Goal: Task Accomplishment & Management: Complete application form

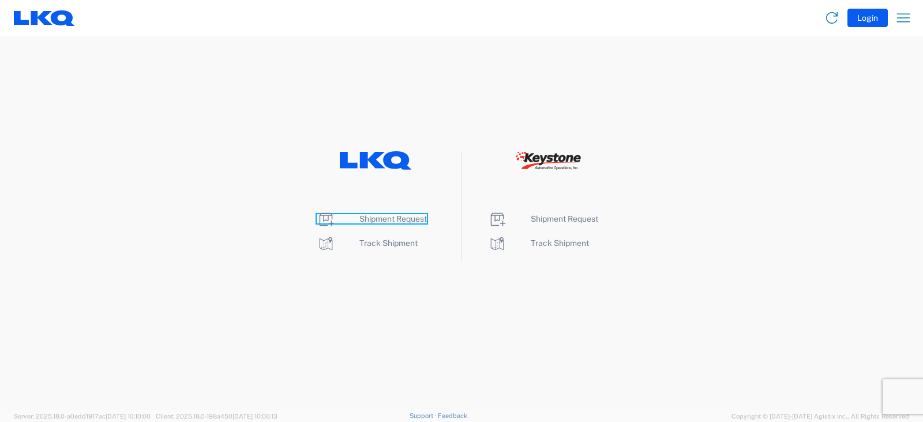
click at [387, 218] on span "Shipment Request" at bounding box center [392, 218] width 67 height 9
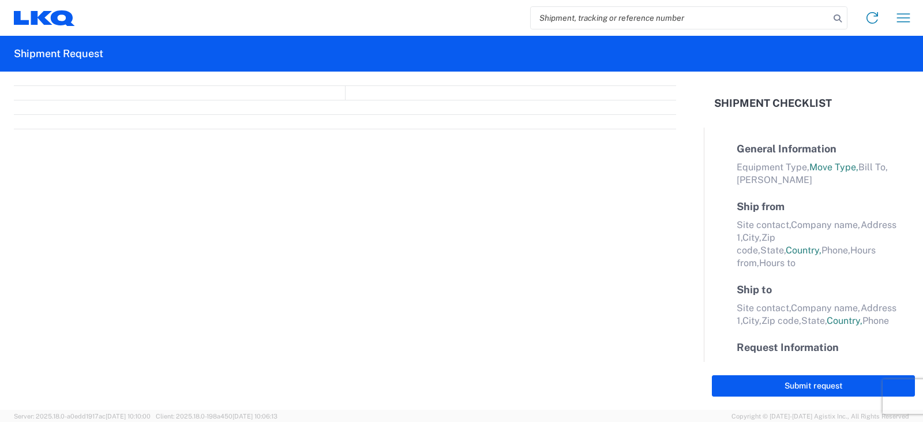
select select "FULL"
select select "LBS"
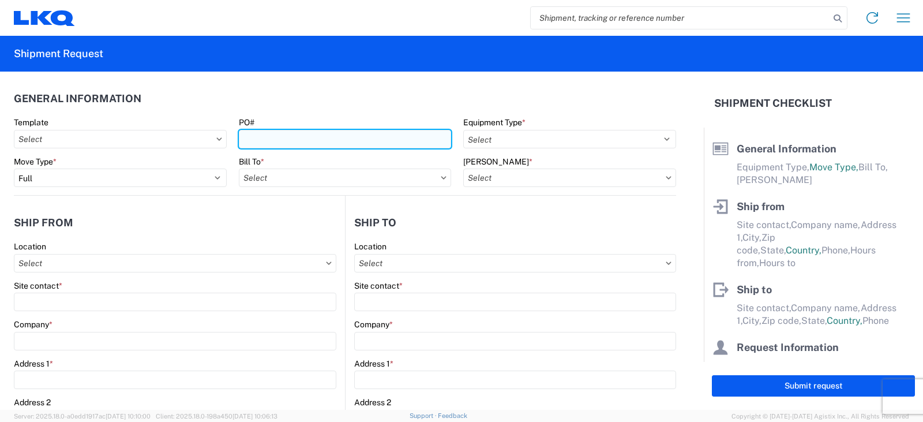
click at [247, 142] on input "PO#" at bounding box center [345, 139] width 213 height 18
type input "b"
type input "[PERSON_NAME] FT [DATE]"
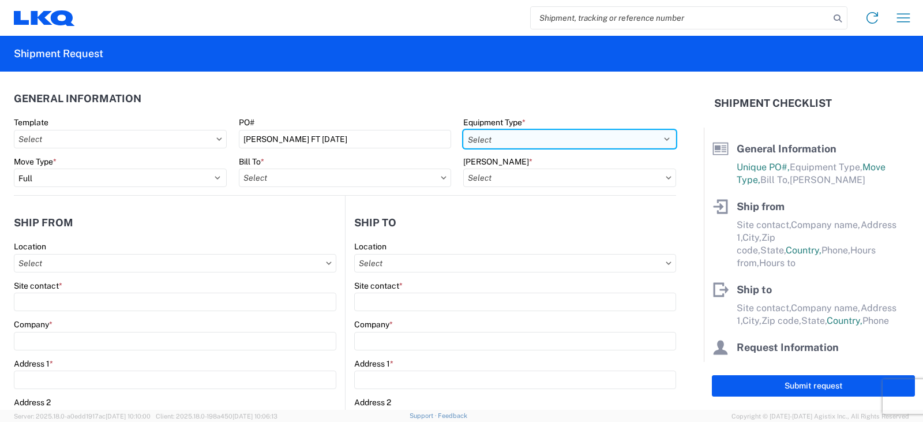
click at [479, 141] on select "Select 53’ Dry Van Flatbed Dropdeck (van) Lowboy (flatbed) Rail" at bounding box center [569, 139] width 213 height 18
select select "STDV"
click at [463, 130] on select "Select 53’ Dry Van Flatbed Dropdeck (van) Lowboy (flatbed) Rail" at bounding box center [569, 139] width 213 height 18
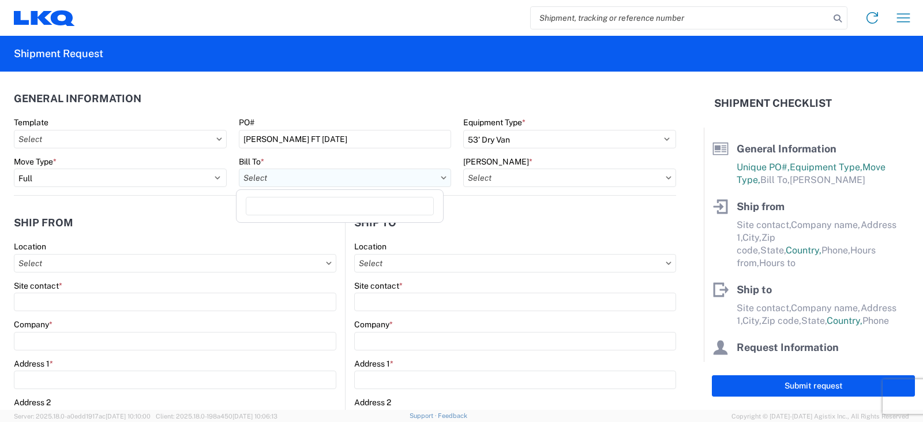
click at [244, 178] on input "Bill To *" at bounding box center [345, 177] width 213 height 18
type input "3238"
drag, startPoint x: 292, startPoint y: 231, endPoint x: 604, endPoint y: 174, distance: 316.7
click at [292, 231] on div "3238 - Huntington IDC" at bounding box center [340, 229] width 202 height 18
type input "3238 - Huntington IDC"
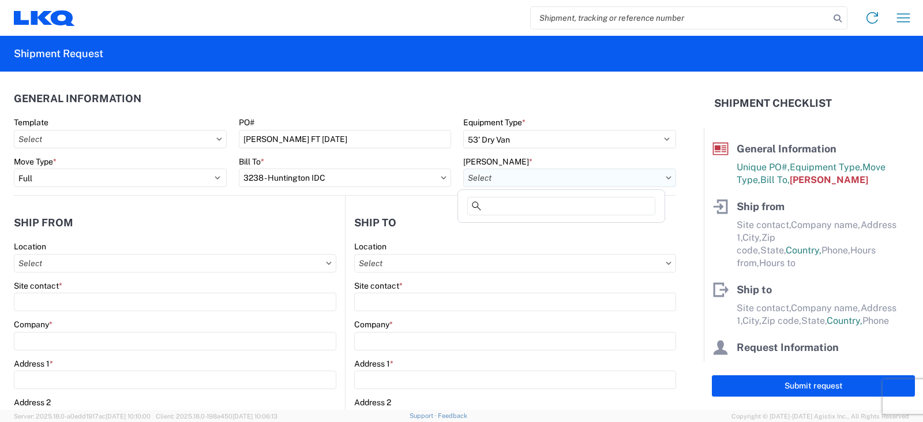
click at [503, 178] on input "[PERSON_NAME] *" at bounding box center [569, 177] width 213 height 18
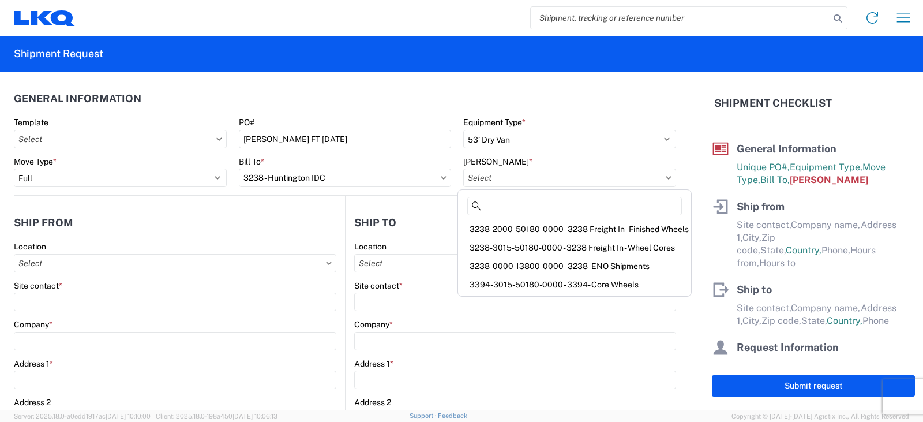
drag, startPoint x: 492, startPoint y: 249, endPoint x: 462, endPoint y: 246, distance: 30.8
click at [492, 249] on div "3238-3015-50180-0000 - 3238 Freight In - Wheel Cores" at bounding box center [574, 247] width 228 height 18
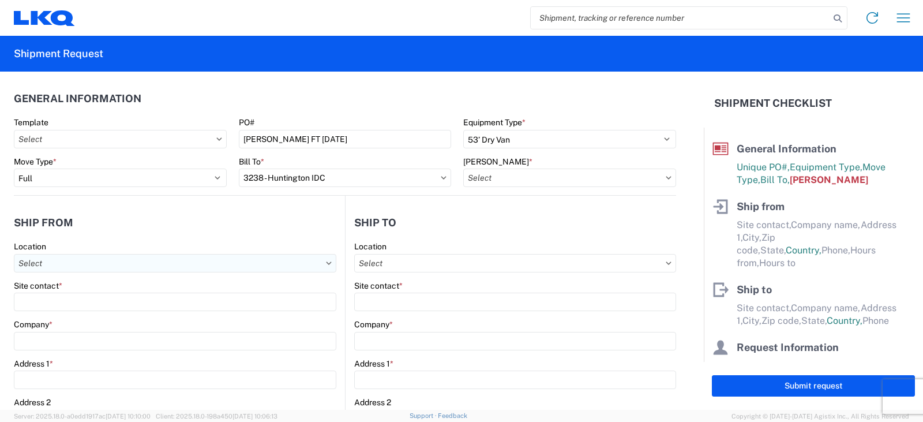
type input "3238-3015-50180-0000 - 3238 Freight In - Wheel Cores"
click at [35, 264] on input "Location" at bounding box center [175, 263] width 322 height 18
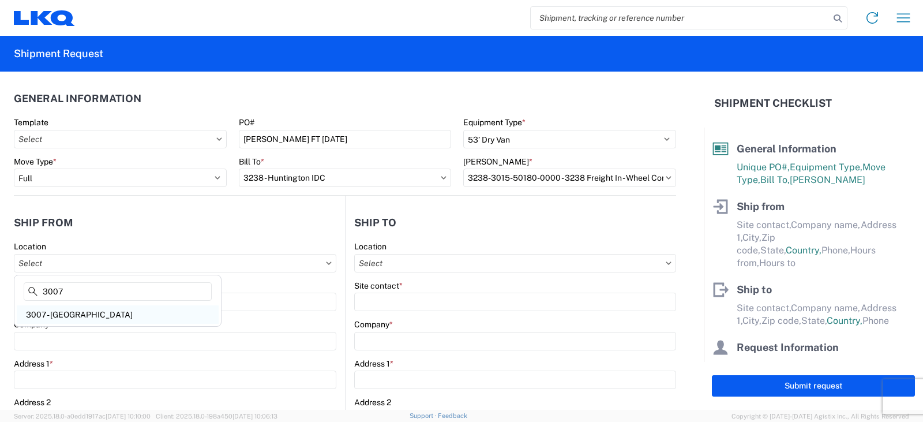
type input "3007"
click at [64, 313] on div "3007 - [GEOGRAPHIC_DATA]" at bounding box center [118, 314] width 202 height 18
type input "3007 - [GEOGRAPHIC_DATA]"
type input "LKQ Corporation"
type input "[STREET_ADDRESS][PERSON_NAME]"
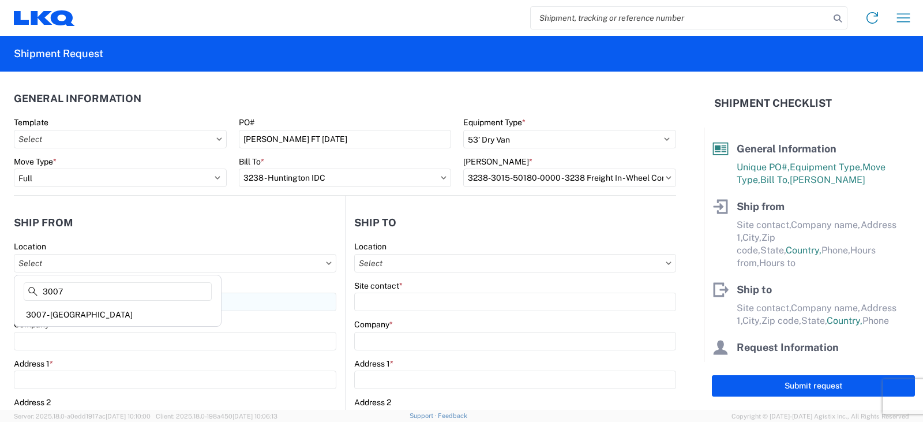
type input "[GEOGRAPHIC_DATA]"
type input "33619"
select select "FL"
select select "US"
type input "[PHONE_NUMBER]"
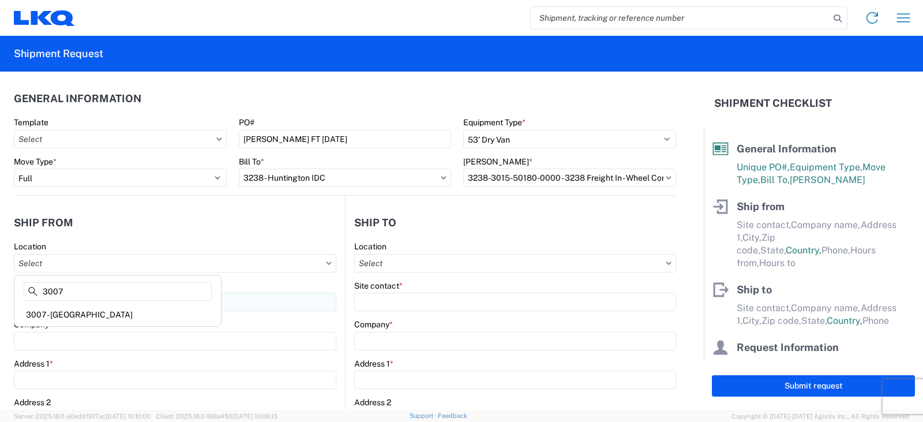
type input "08:00"
type input "11:00"
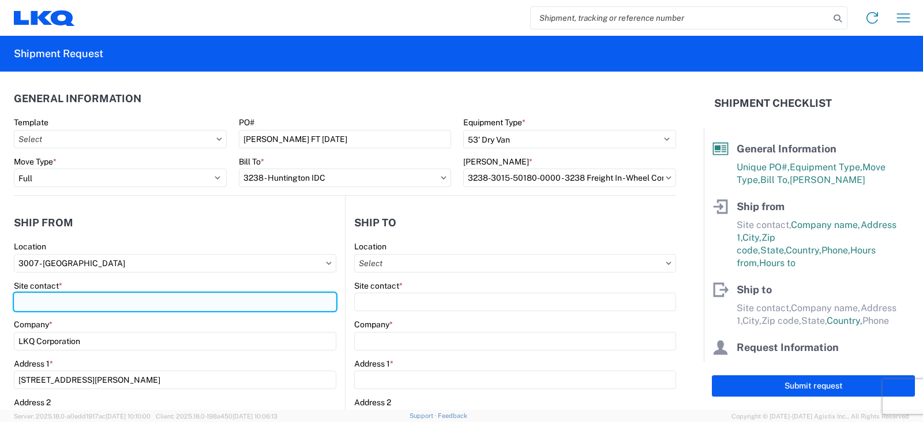
click at [29, 300] on input "Site contact *" at bounding box center [175, 301] width 322 height 18
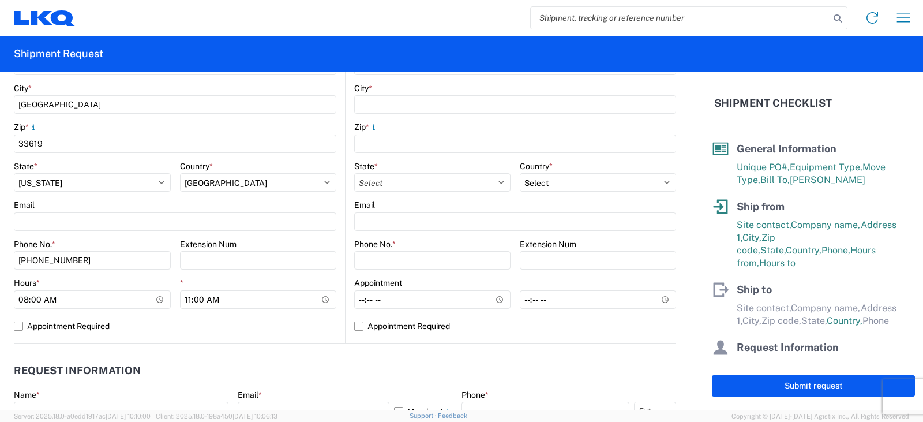
scroll to position [404, 0]
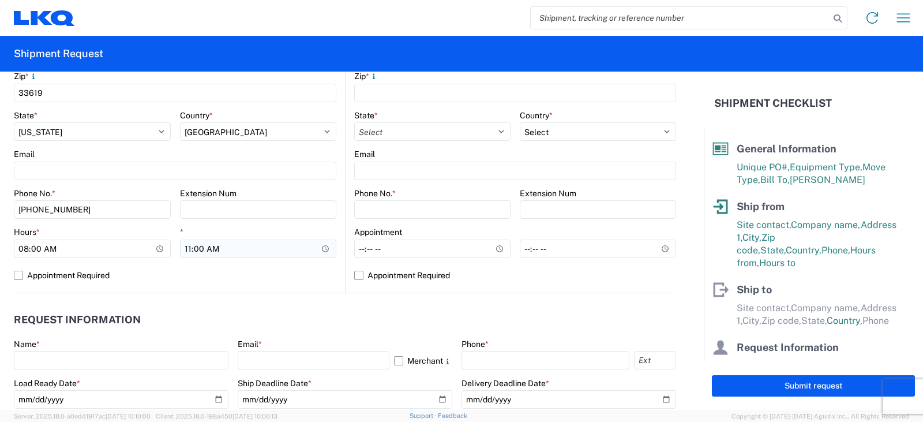
type input "[PERSON_NAME]"
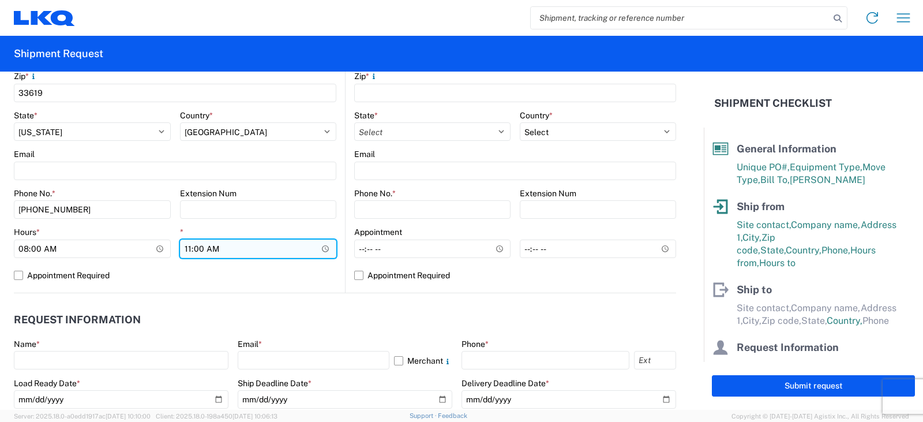
click at [187, 250] on input "11:00" at bounding box center [258, 248] width 157 height 18
type input "12:00"
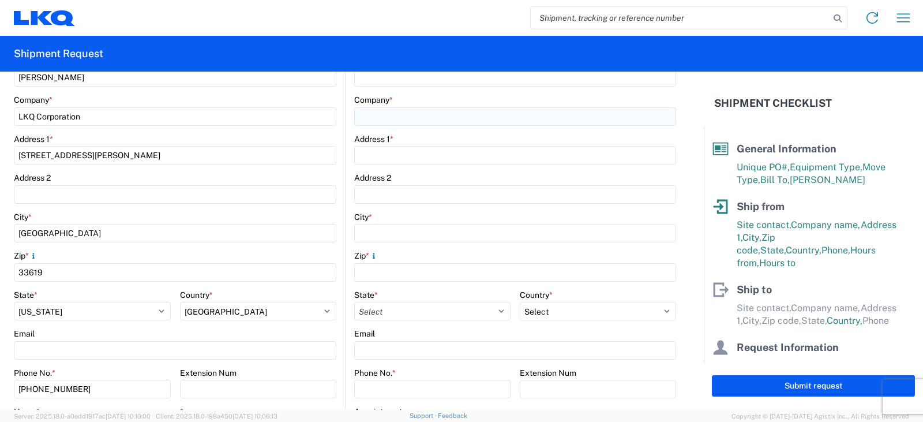
scroll to position [115, 0]
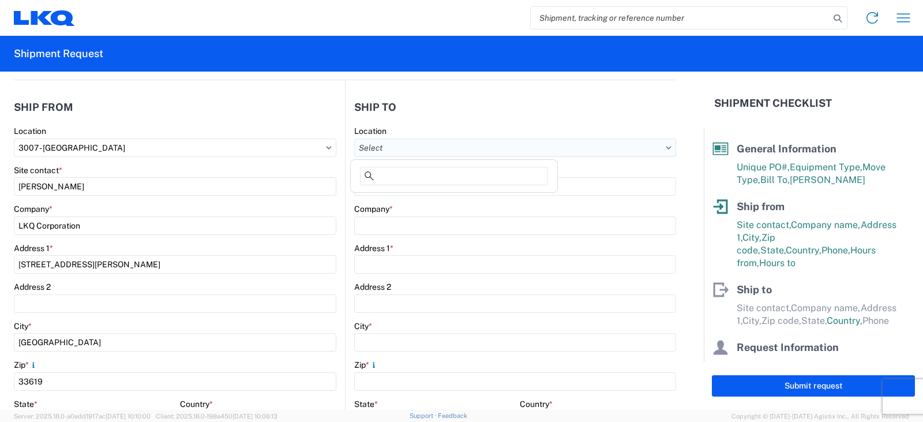
click at [379, 150] on input "Location" at bounding box center [515, 147] width 322 height 18
type input "3238"
click at [408, 199] on div "3238 - Huntington IDC" at bounding box center [454, 199] width 202 height 18
type input "3238 - Huntington IDC"
type input "LKQ Corporation"
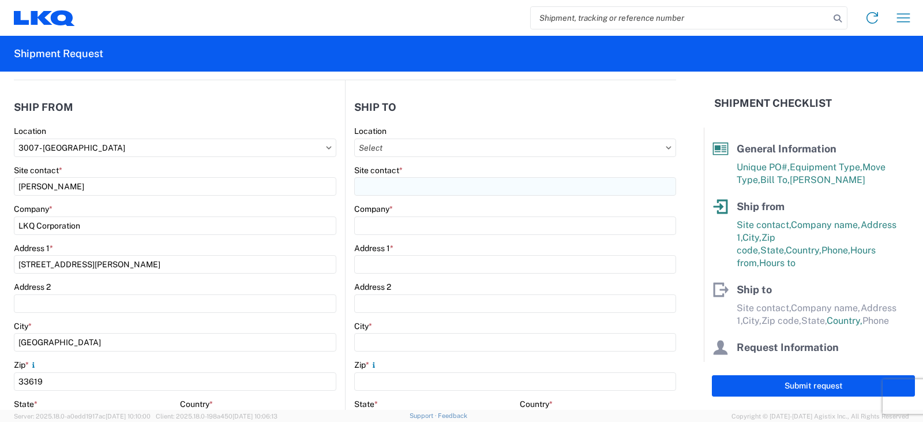
type input "[STREET_ADDRESS]"
type input "Huntington"
type input "46750"
select select "IN"
select select "US"
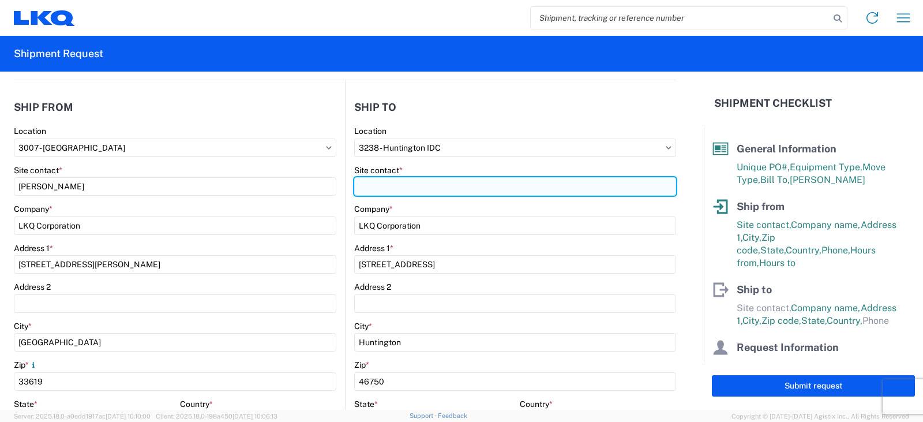
click at [378, 185] on input "Site contact *" at bounding box center [515, 186] width 322 height 18
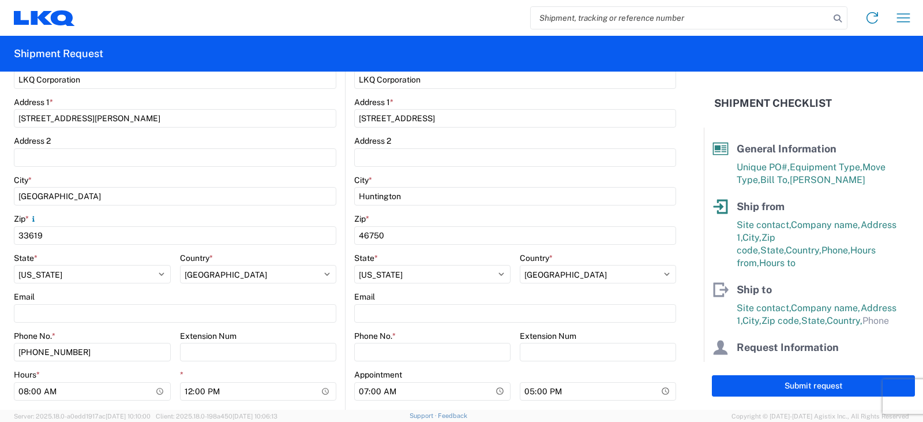
scroll to position [346, 0]
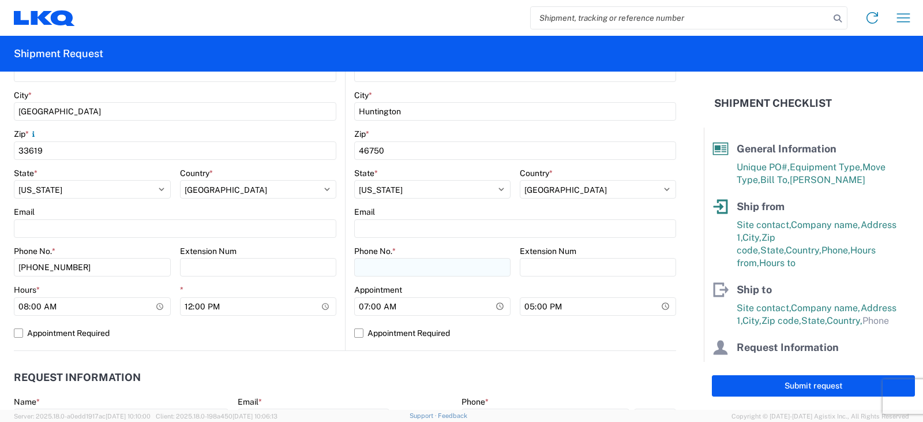
type input "[PERSON_NAME]"
click at [366, 269] on input "Phone No. *" at bounding box center [432, 267] width 156 height 18
type input "[PHONE_NUMBER]"
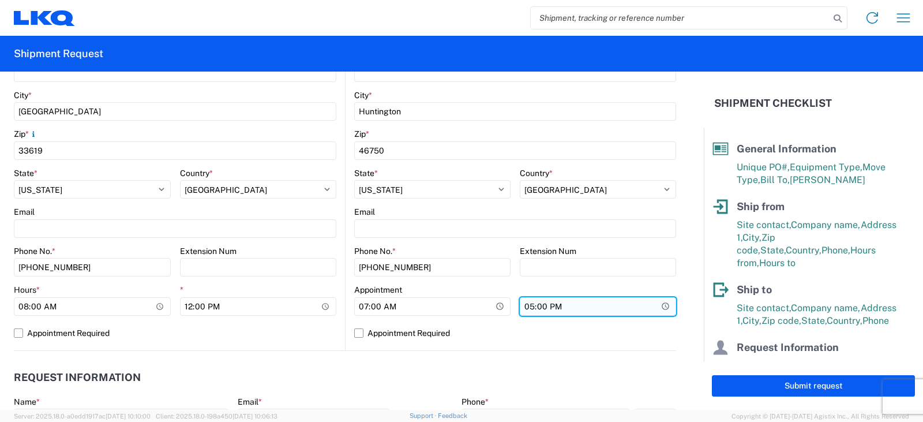
click at [522, 307] on input "17:00" at bounding box center [598, 306] width 156 height 18
type input "15:00"
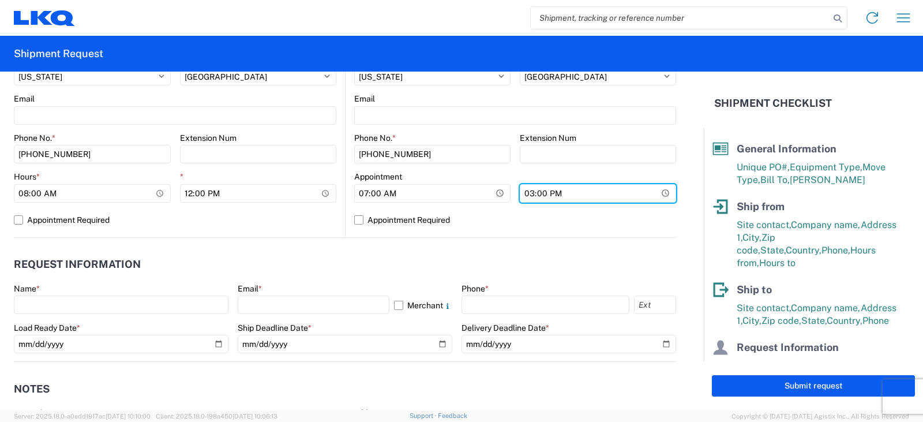
scroll to position [461, 0]
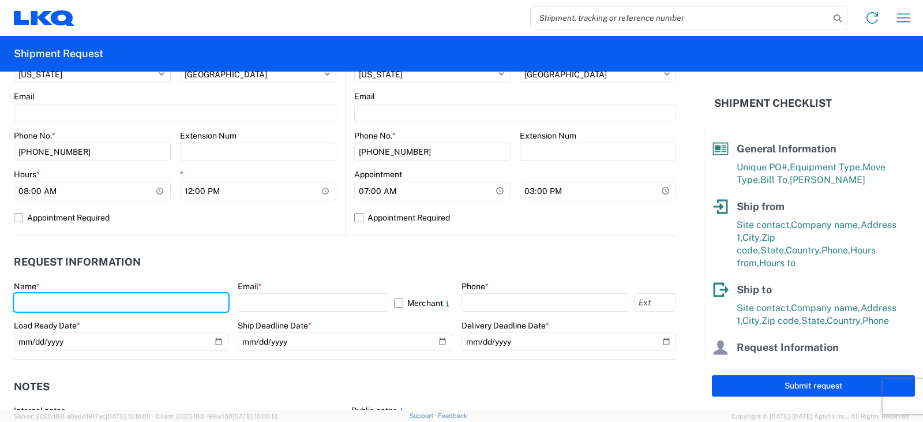
click at [28, 302] on input "text" at bounding box center [121, 302] width 215 height 18
type input "[PERSON_NAME]"
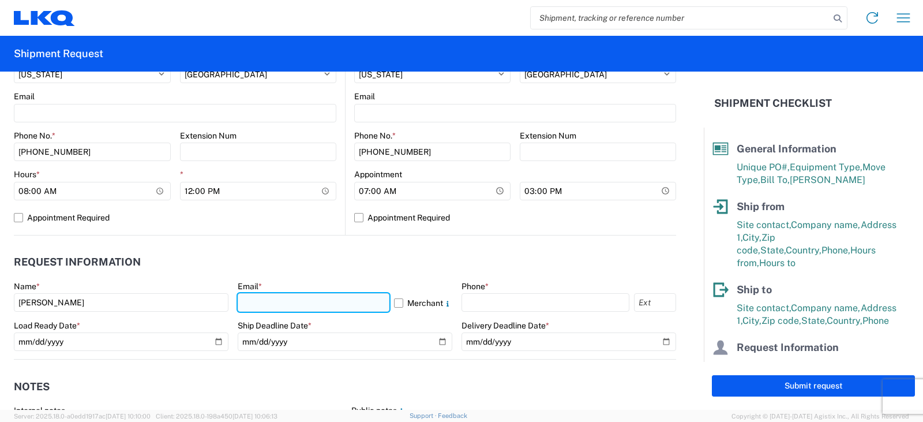
click at [289, 302] on input "text" at bounding box center [314, 302] width 152 height 18
type input "[EMAIL_ADDRESS][DOMAIN_NAME], [EMAIL_ADDRESS][DOMAIN_NAME]"
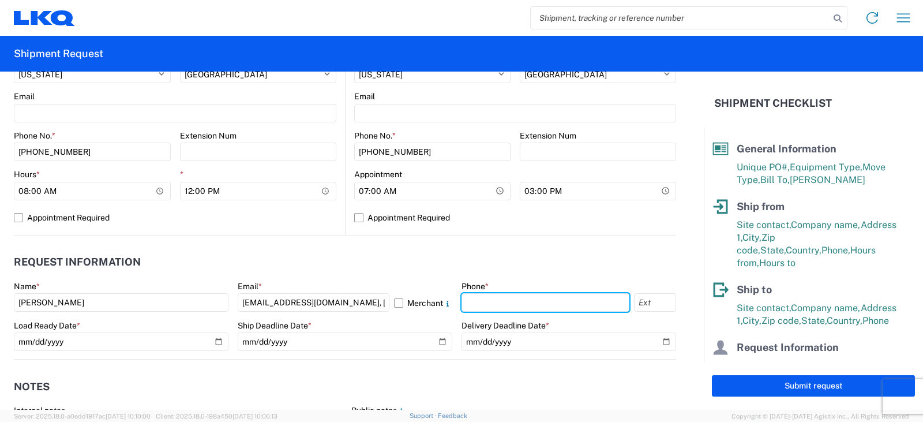
drag, startPoint x: 471, startPoint y: 300, endPoint x: 471, endPoint y: 292, distance: 8.1
click at [471, 300] on input "text" at bounding box center [545, 302] width 168 height 18
type input "[PHONE_NUMBER]"
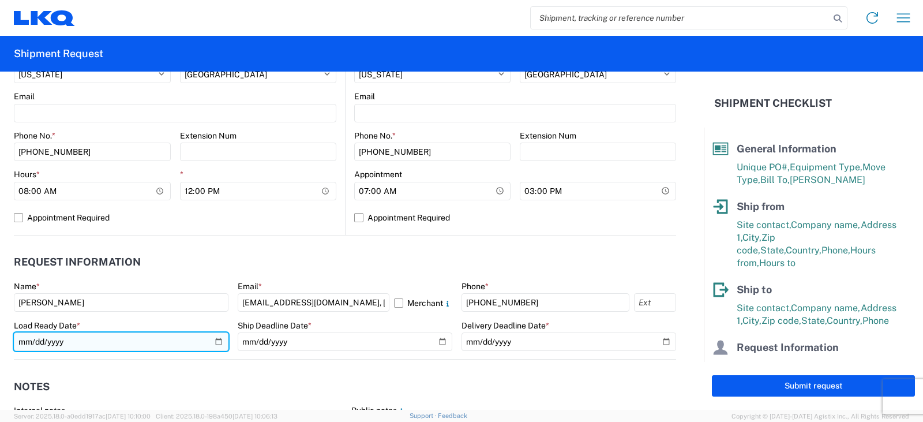
click at [217, 338] on input "date" at bounding box center [121, 341] width 215 height 18
type input "[DATE]"
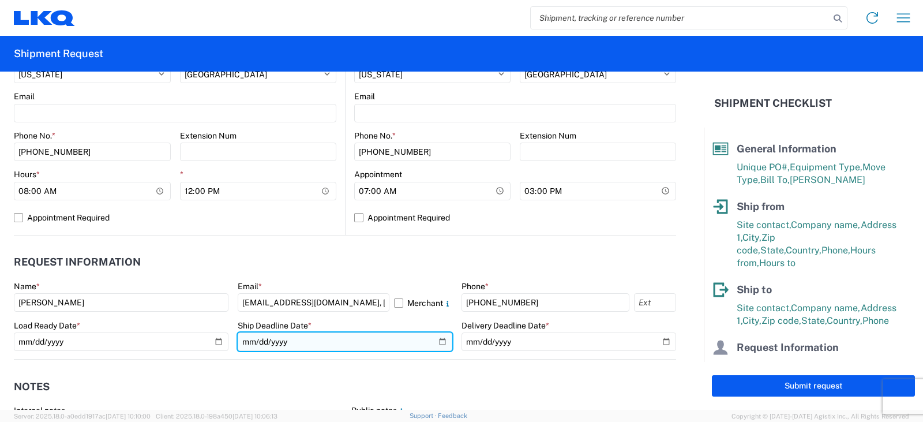
click at [436, 340] on input "date" at bounding box center [345, 341] width 215 height 18
type input "[DATE]"
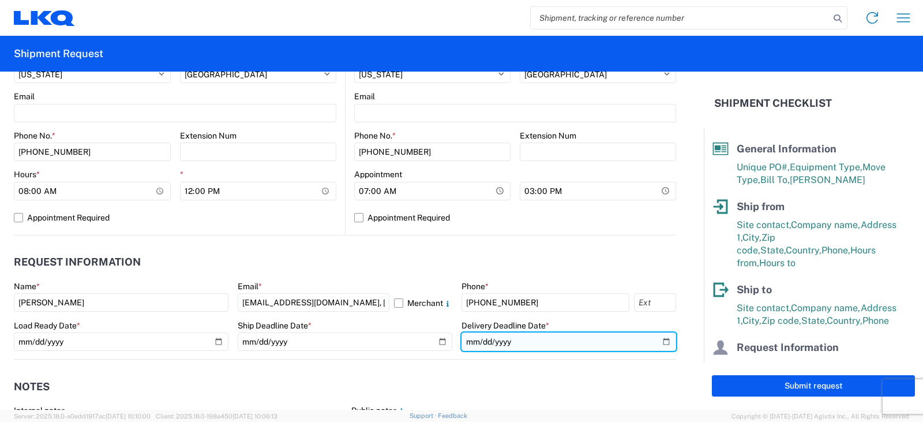
click at [655, 341] on input "date" at bounding box center [568, 341] width 215 height 18
type input "[DATE]"
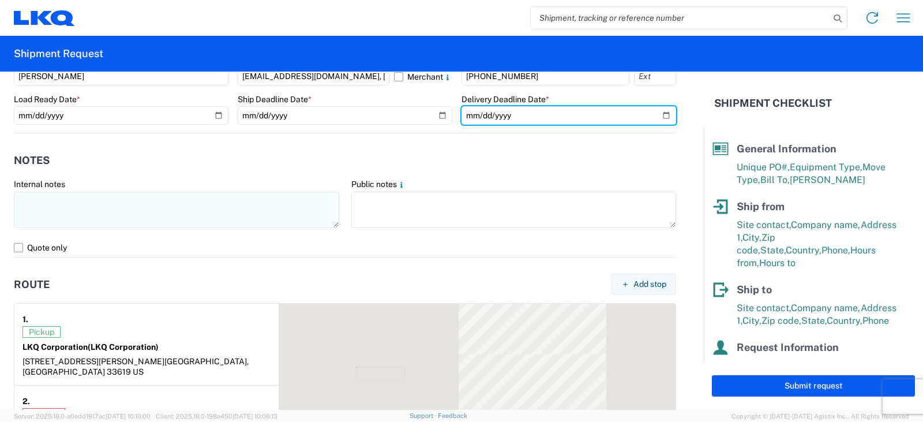
scroll to position [692, 0]
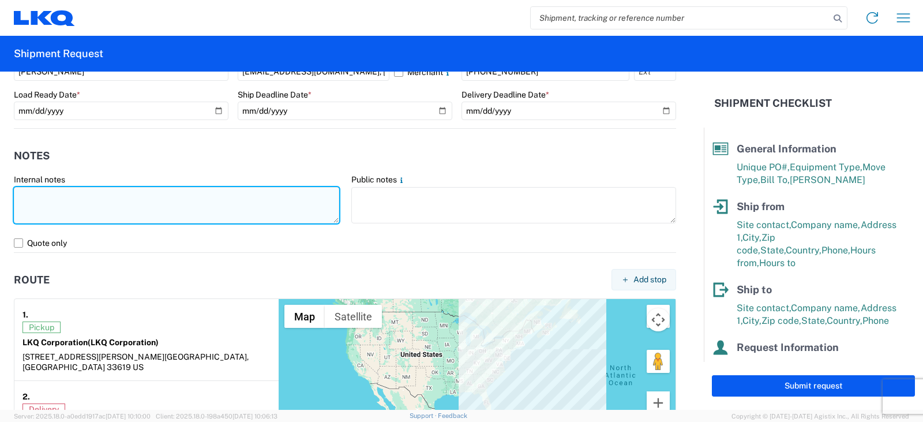
click at [25, 190] on textarea at bounding box center [176, 205] width 325 height 36
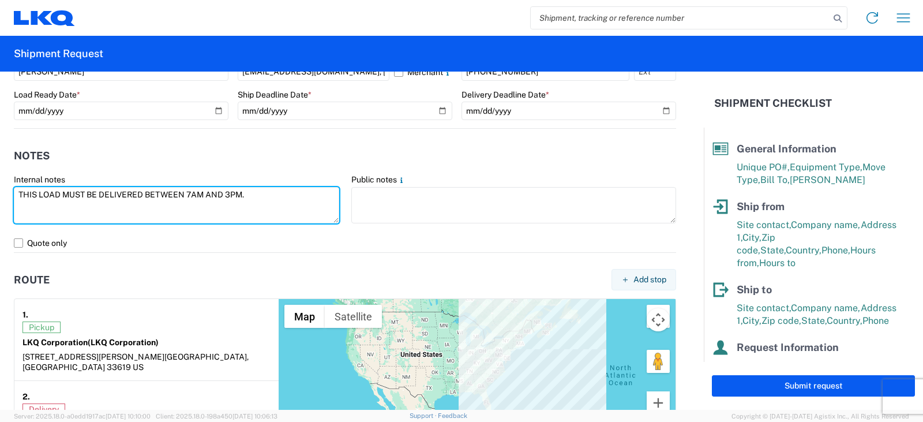
drag, startPoint x: 257, startPoint y: 195, endPoint x: 0, endPoint y: 227, distance: 258.5
click at [0, 227] on form "General Information Template PO# [PERSON_NAME] FT [DATE] Equipment Type * Selec…" at bounding box center [351, 241] width 703 height 338
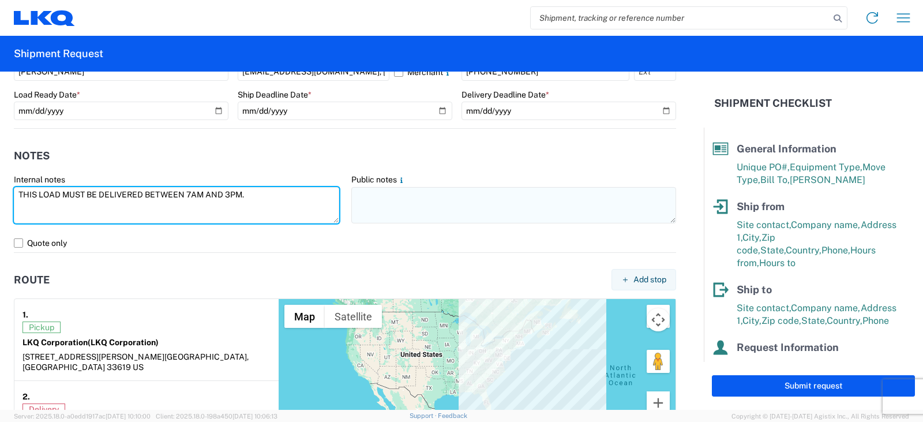
type textarea "THIS LOAD MUST BE DELIVERED BETWEEN 7AM AND 3PM."
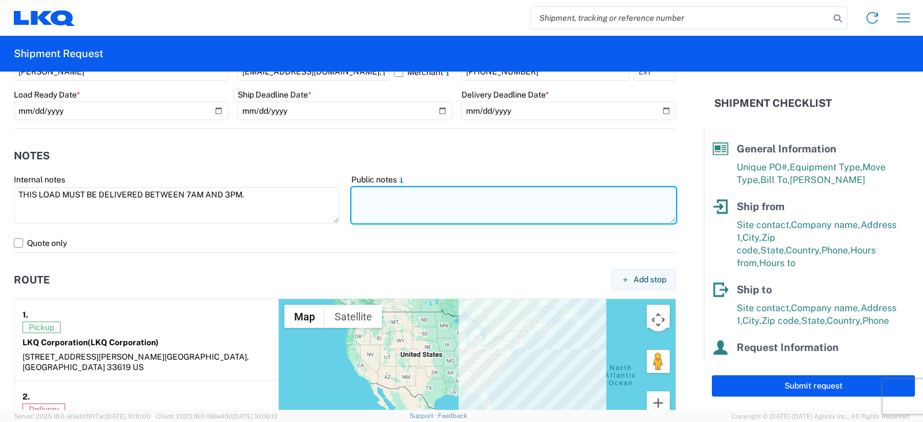
click at [360, 190] on textarea at bounding box center [513, 205] width 325 height 36
paste textarea "THIS LOAD MUST BE DELIVERED BETWEEN 7AM AND 3PM."
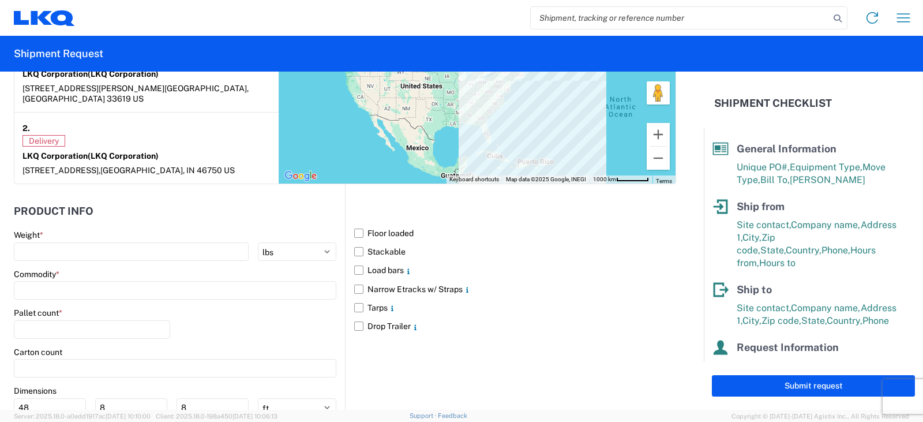
scroll to position [980, 0]
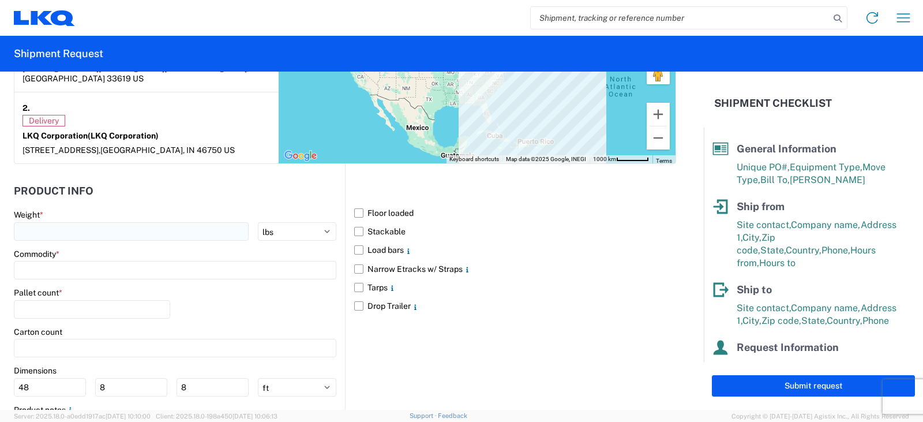
type textarea "THIS LOAD MUST BE DELIVERED BETWEEN 7AM AND 3PM."
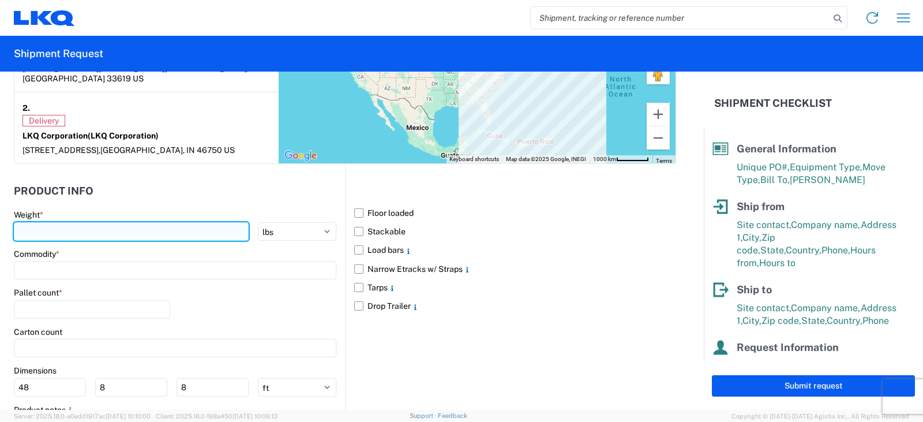
click at [38, 222] on input "number" at bounding box center [131, 231] width 235 height 18
type input "25000"
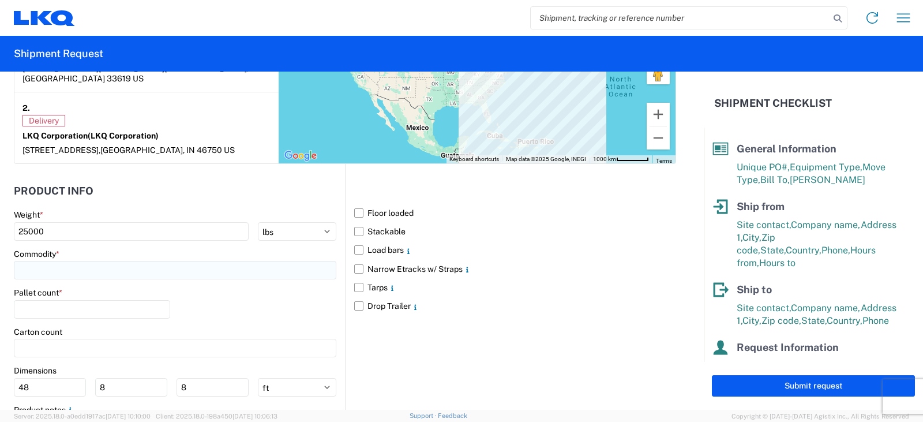
click at [21, 261] on input at bounding box center [175, 270] width 322 height 18
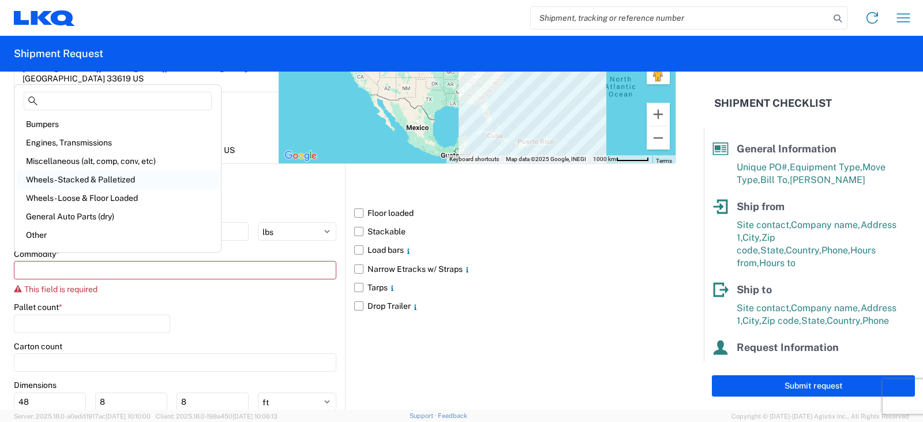
click at [65, 179] on div "Wheels - Stacked & Palletized" at bounding box center [118, 179] width 202 height 18
type input "Wheels - Stacked & Palletized"
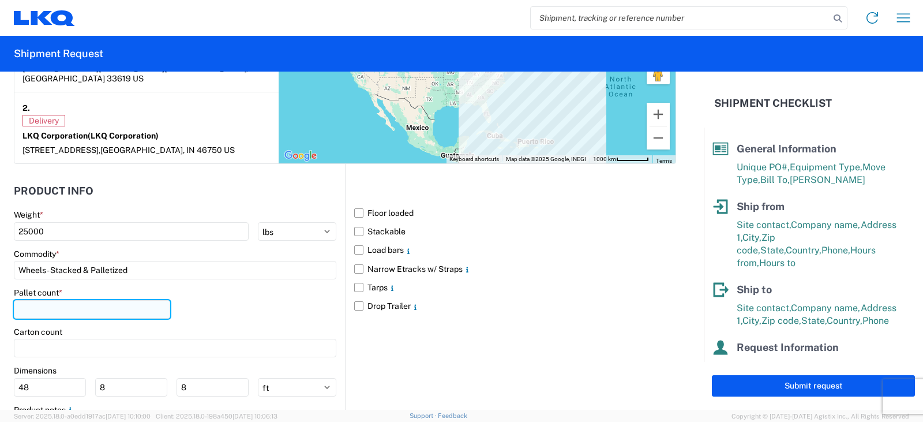
click at [23, 300] on input "number" at bounding box center [92, 309] width 156 height 18
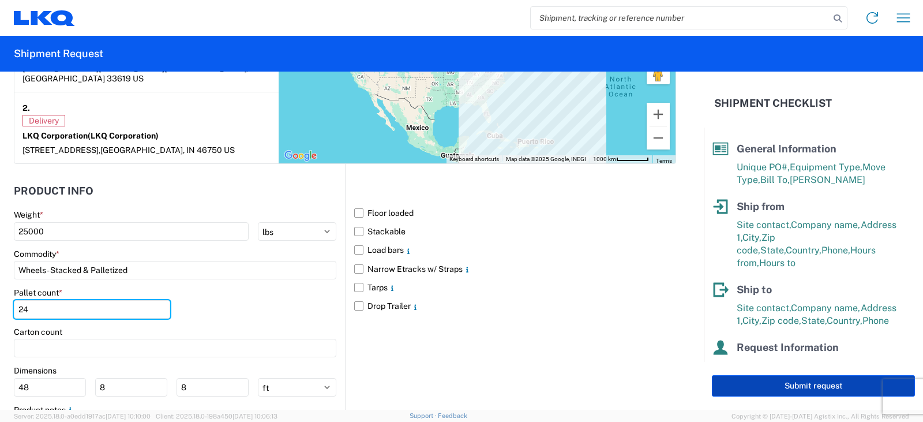
type input "24"
click at [813, 382] on button "Submit request" at bounding box center [813, 385] width 203 height 21
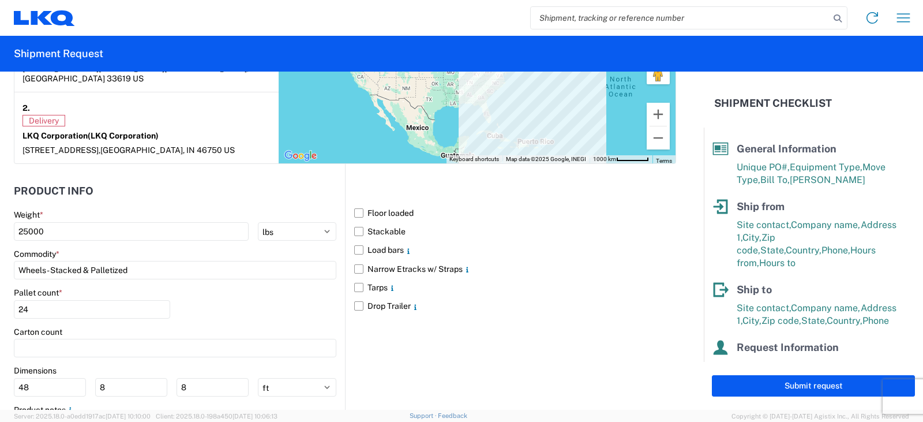
select select "FL"
select select "US"
